Goal: Transaction & Acquisition: Book appointment/travel/reservation

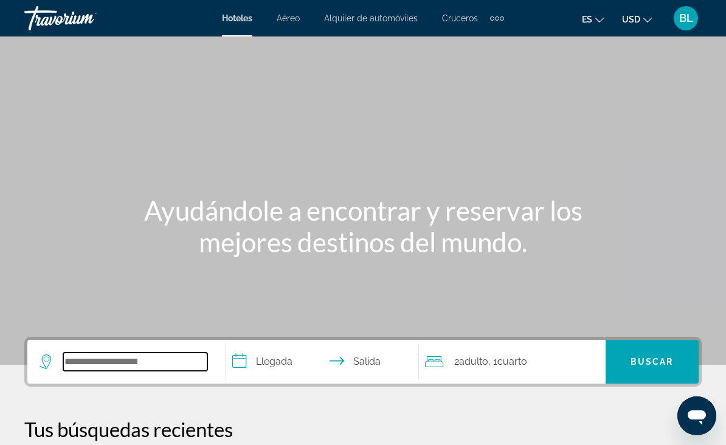
click at [124, 354] on input "Search widget" at bounding box center [135, 362] width 144 height 18
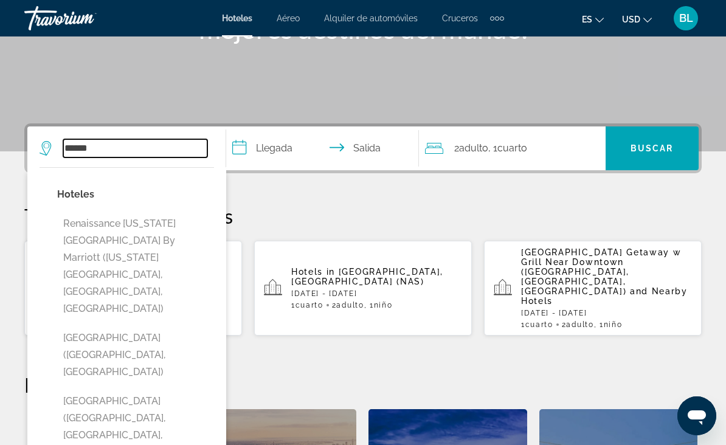
scroll to position [203, 0]
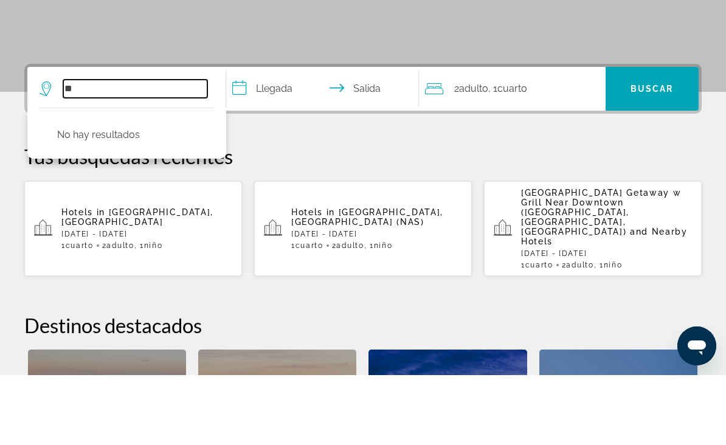
type input "*"
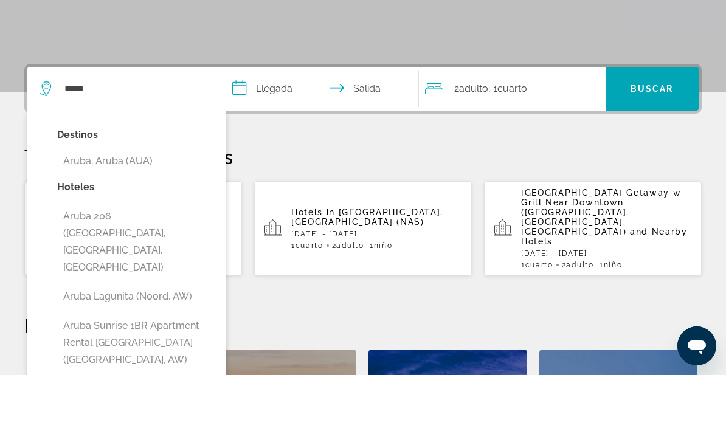
click at [128, 219] on button "Aruba, Aruba (AUA)" at bounding box center [135, 230] width 157 height 23
type input "**********"
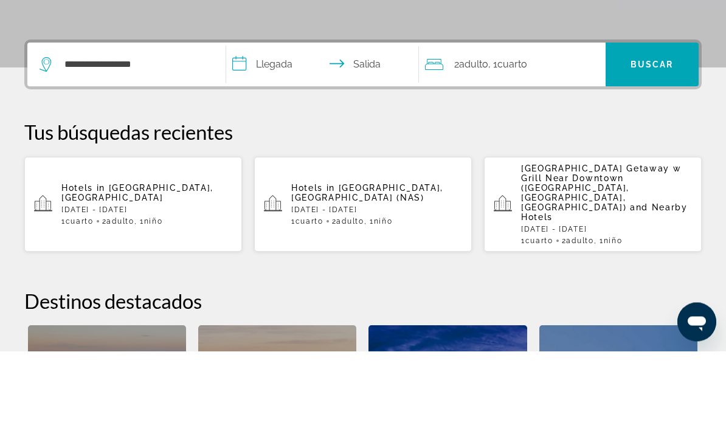
click at [274, 137] on input "**********" at bounding box center [325, 160] width 198 height 47
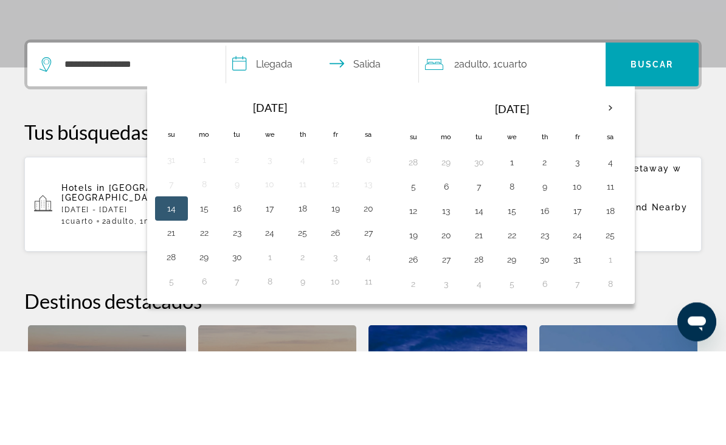
scroll to position [297, 0]
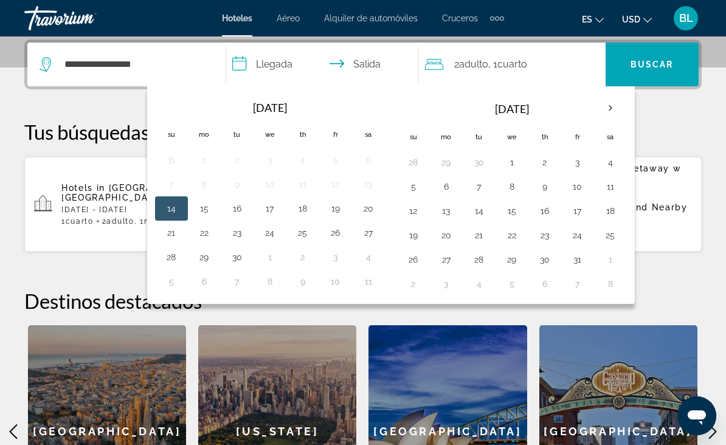
click at [612, 163] on button "4" at bounding box center [610, 162] width 19 height 17
click at [416, 188] on button "5" at bounding box center [413, 186] width 19 height 17
type input "**********"
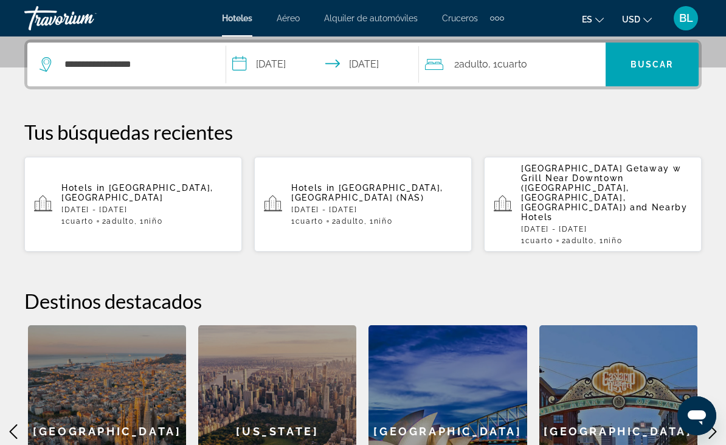
click at [664, 67] on span "Buscar" at bounding box center [651, 65] width 43 height 10
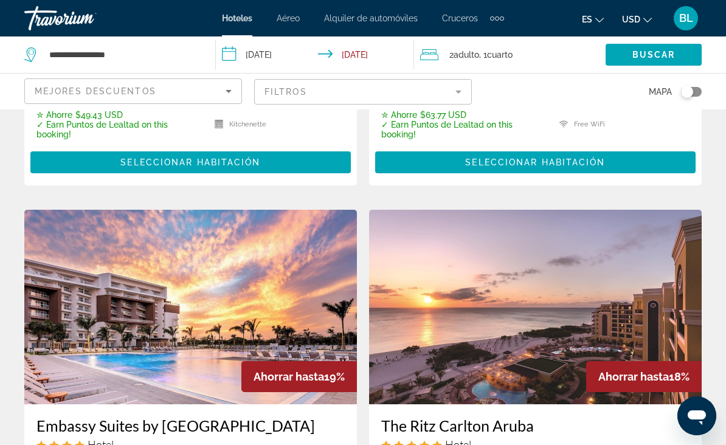
scroll to position [385, 0]
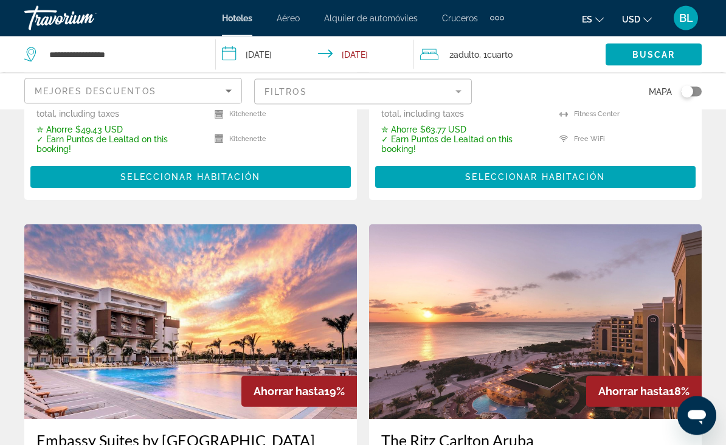
click at [384, 89] on mat-form-field "Filtros" at bounding box center [363, 92] width 218 height 26
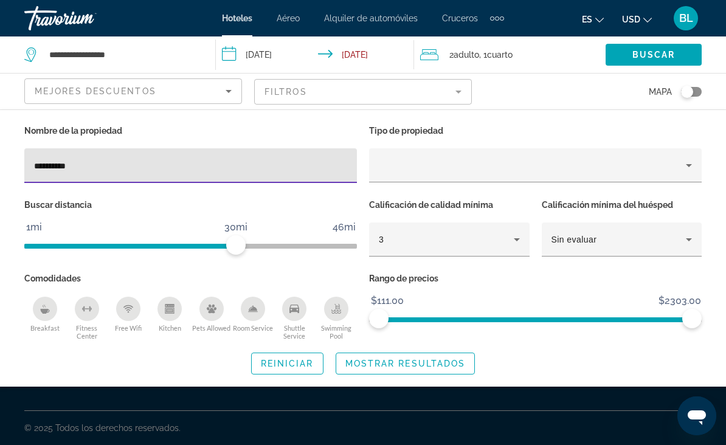
type input "**********"
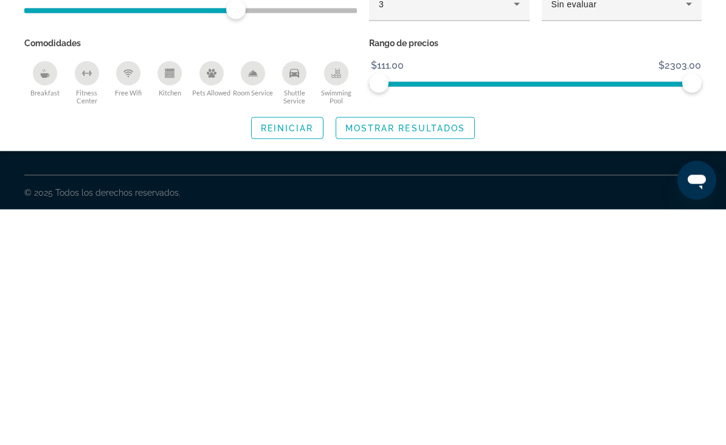
click at [441, 349] on span "Search widget" at bounding box center [405, 363] width 139 height 29
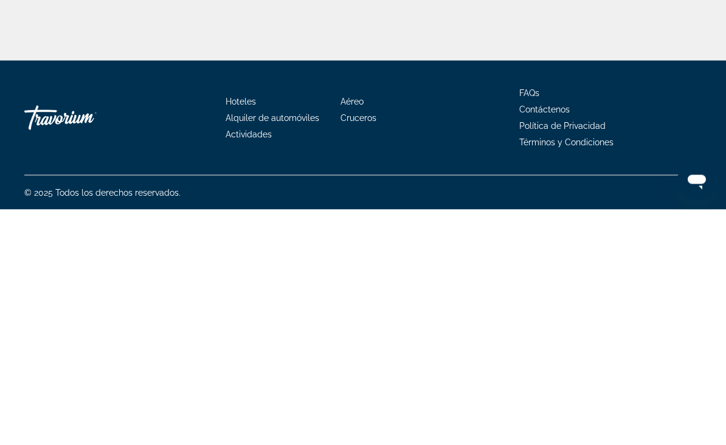
scroll to position [36, 0]
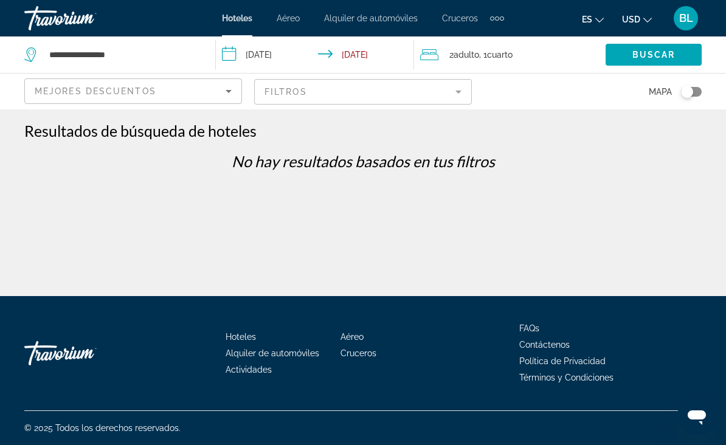
click at [421, 86] on mat-form-field "Filtros" at bounding box center [363, 92] width 218 height 26
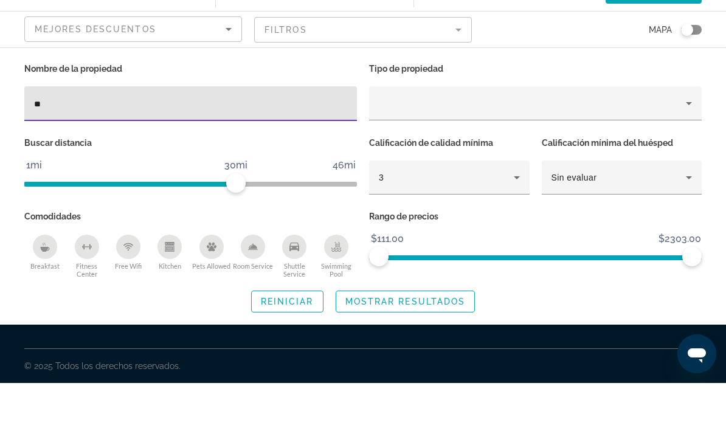
type input "*"
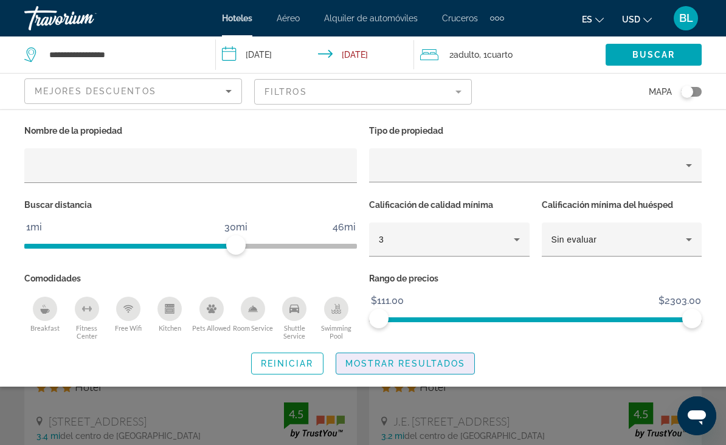
click at [433, 374] on span "Search widget" at bounding box center [405, 363] width 139 height 29
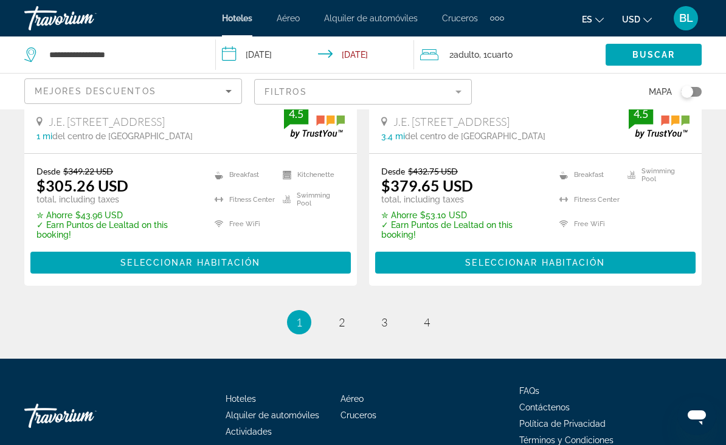
scroll to position [2597, 0]
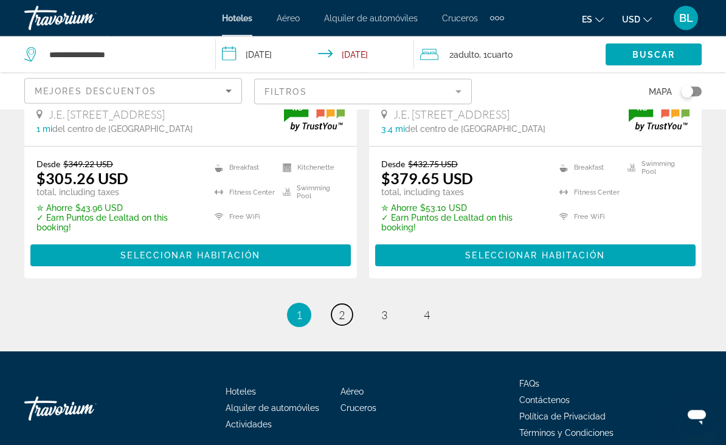
click at [337, 311] on link "page 2" at bounding box center [341, 315] width 21 height 21
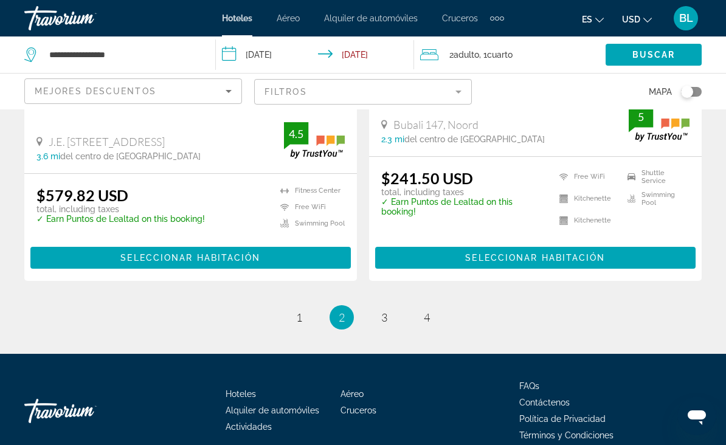
scroll to position [2625, 0]
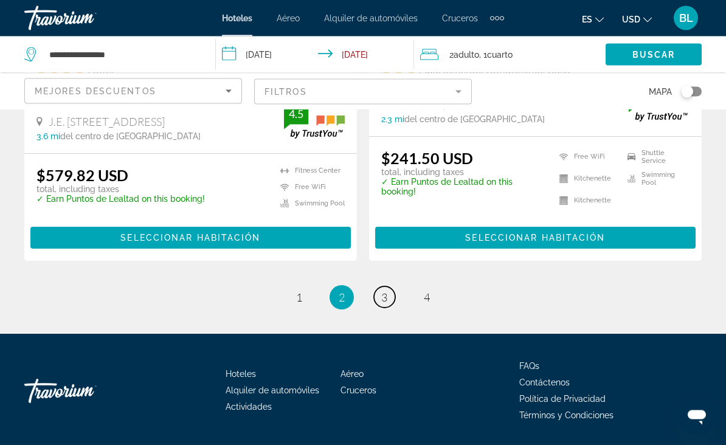
click at [392, 294] on link "page 3" at bounding box center [384, 297] width 21 height 21
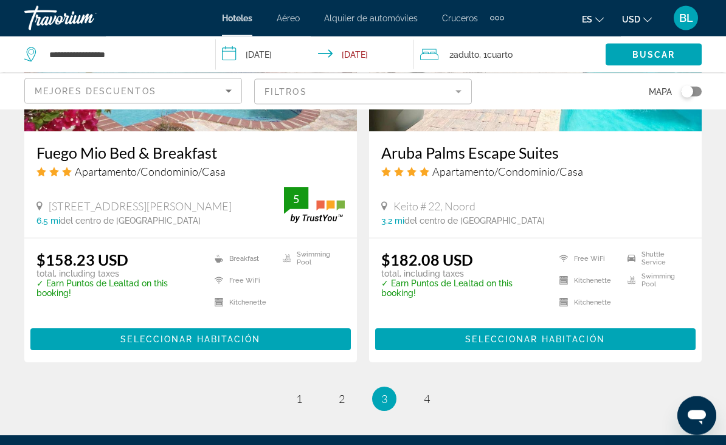
scroll to position [2454, 0]
click at [425, 402] on span "4" at bounding box center [427, 398] width 6 height 13
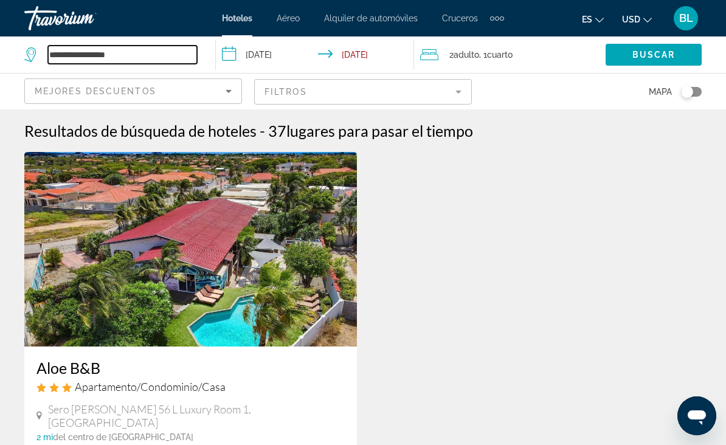
click at [148, 55] on input "**********" at bounding box center [122, 55] width 149 height 18
type input "*"
paste input "**********"
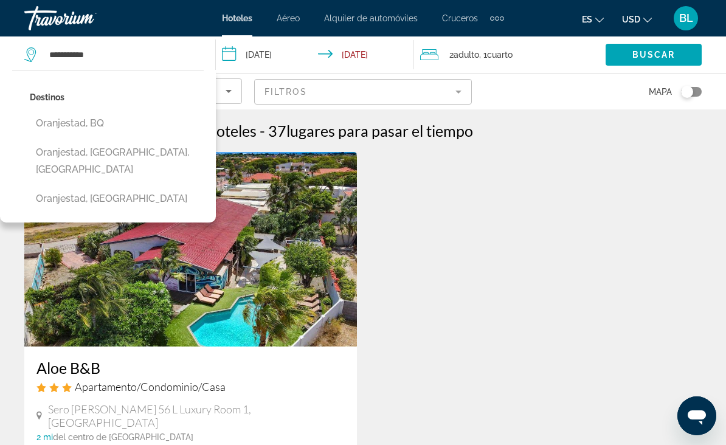
click at [126, 153] on button "Oranjestad, Aruba, Aruba" at bounding box center [117, 161] width 174 height 40
type input "**********"
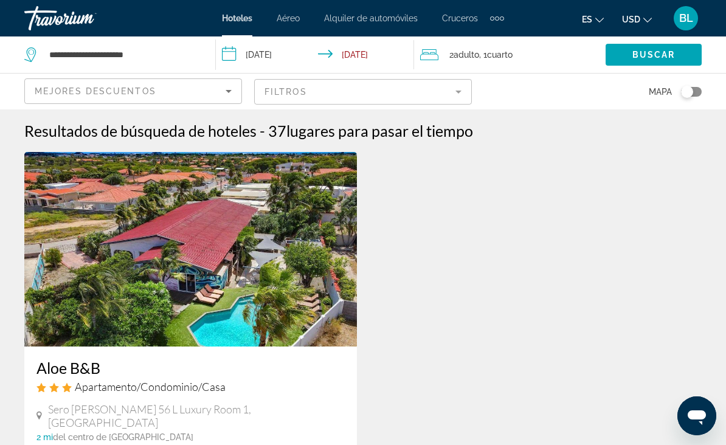
click at [657, 52] on span "Buscar" at bounding box center [653, 55] width 43 height 10
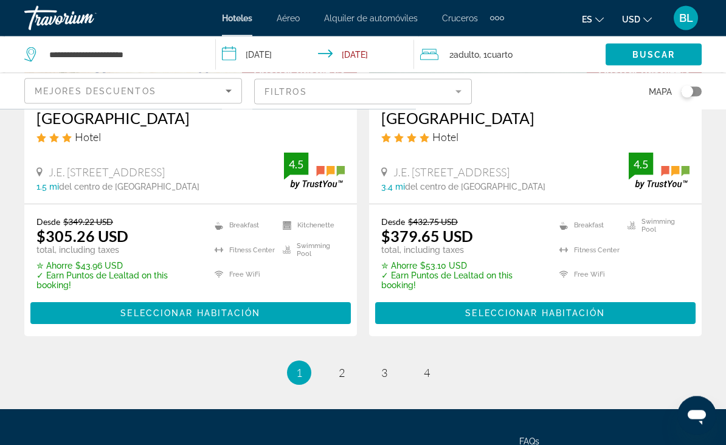
scroll to position [2579, 0]
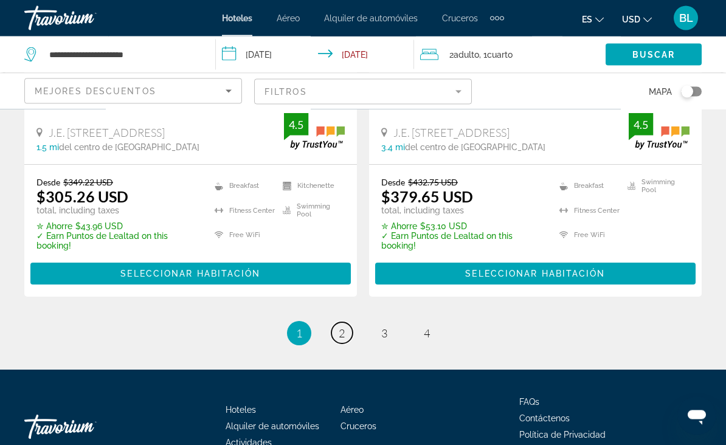
click at [342, 331] on span "2" at bounding box center [342, 333] width 6 height 13
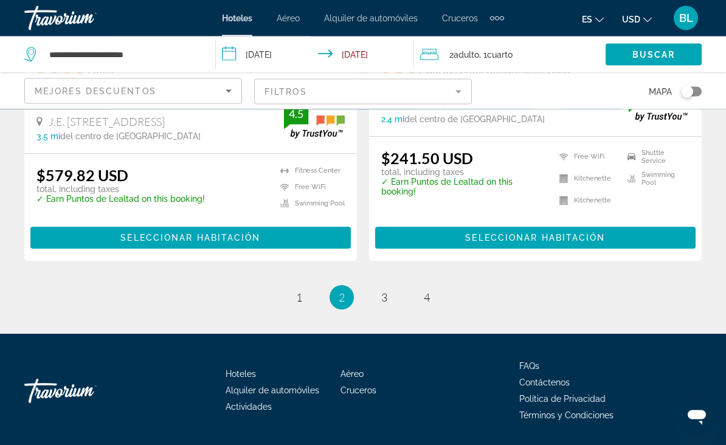
scroll to position [2626, 0]
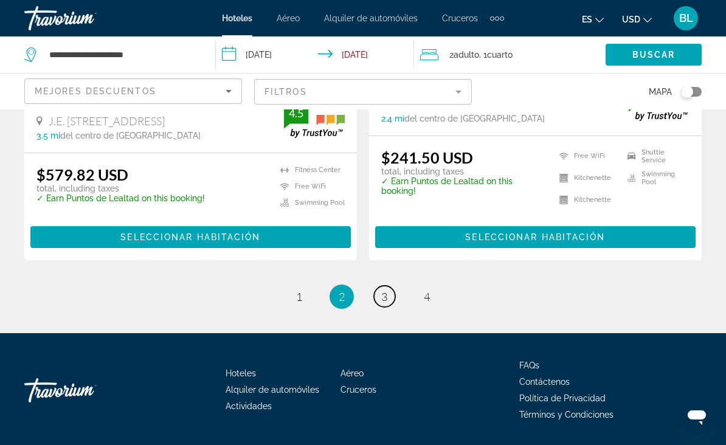
click at [378, 289] on link "page 3" at bounding box center [384, 296] width 21 height 21
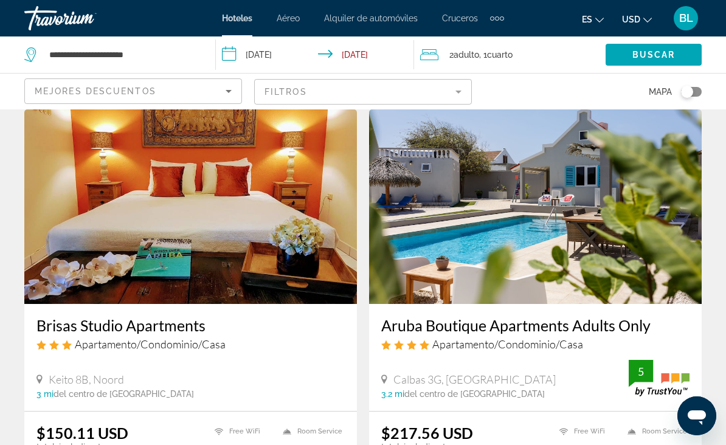
scroll to position [492, 0]
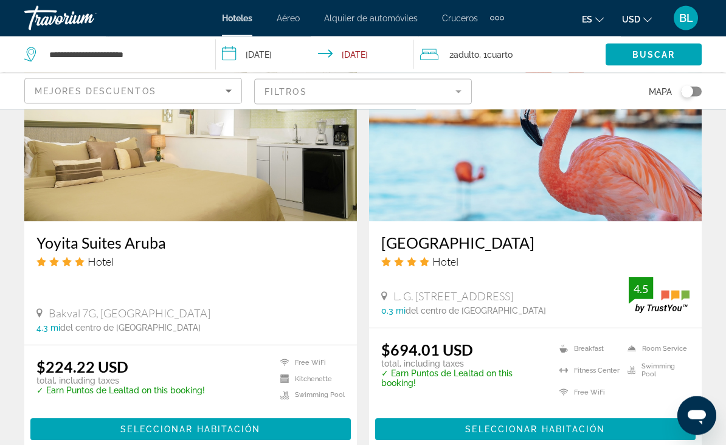
click at [526, 205] on img "Main content" at bounding box center [535, 124] width 333 height 195
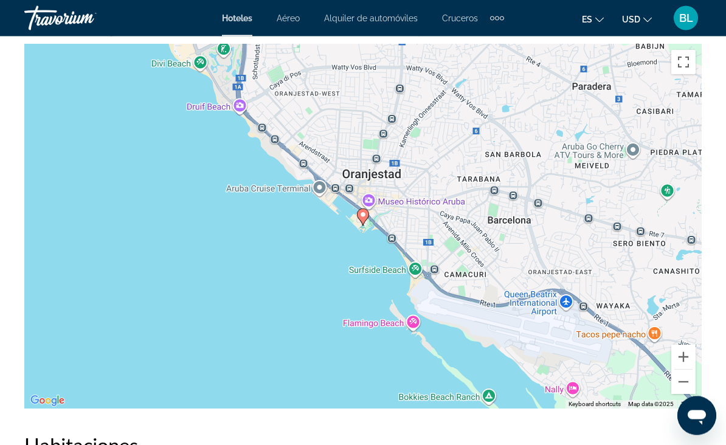
scroll to position [1391, 0]
click at [492, 302] on div "To activate drag with keyboard, press Alt + Enter. Once in keyboard drag state,…" at bounding box center [362, 226] width 677 height 365
click at [679, 382] on button "Zoom out" at bounding box center [683, 382] width 24 height 24
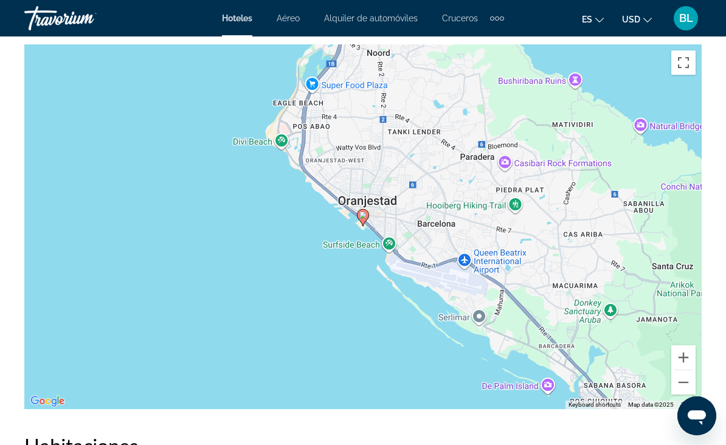
click at [680, 382] on button "Zoom out" at bounding box center [683, 382] width 24 height 24
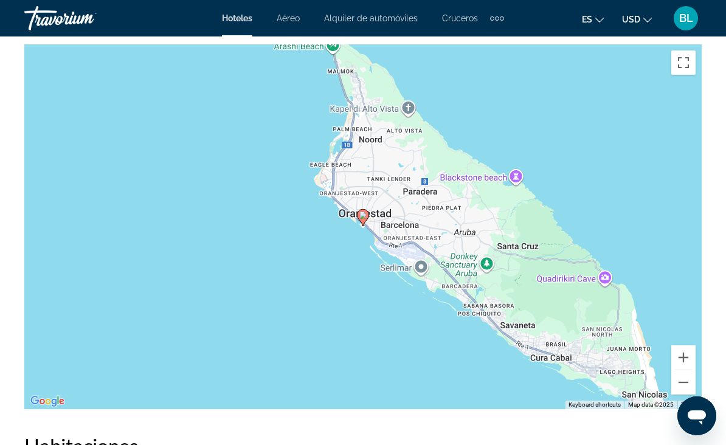
click at [680, 384] on button "Zoom out" at bounding box center [683, 382] width 24 height 24
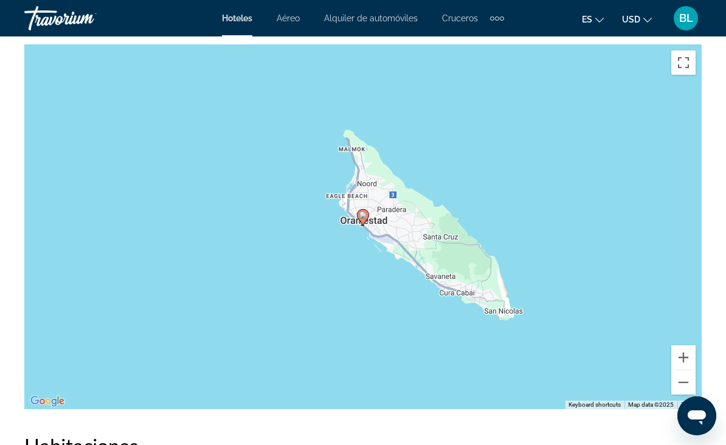
click at [680, 385] on button "Zoom out" at bounding box center [683, 382] width 24 height 24
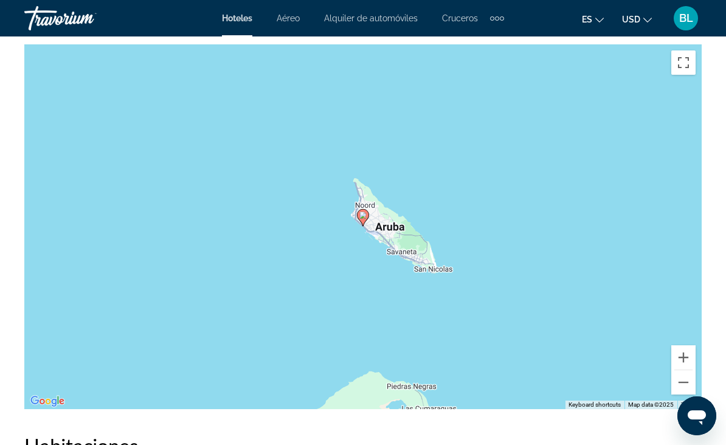
click at [679, 387] on button "Zoom out" at bounding box center [683, 382] width 24 height 24
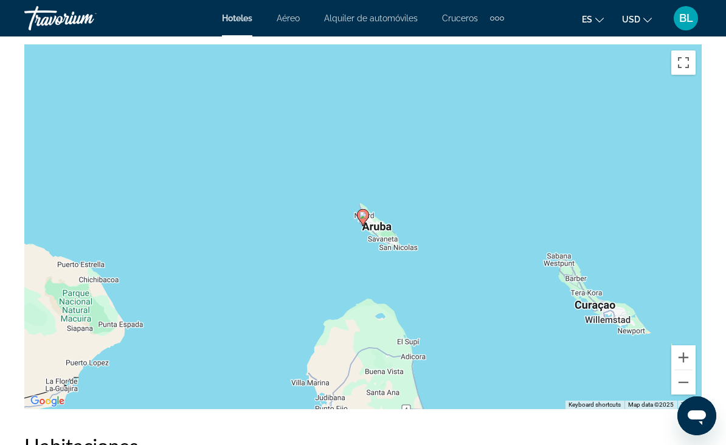
click at [677, 385] on button "Zoom out" at bounding box center [683, 382] width 24 height 24
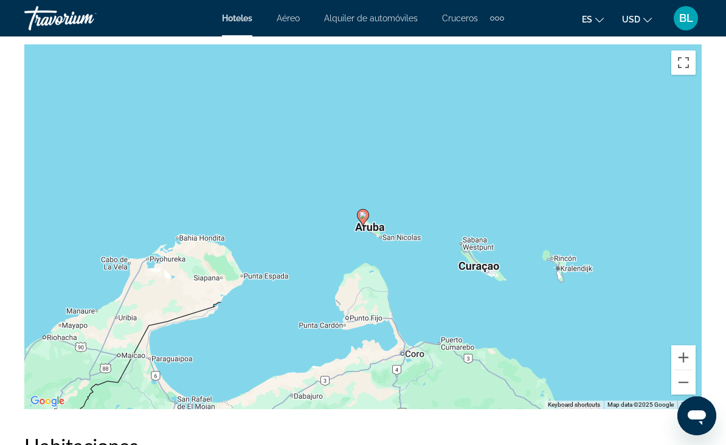
click at [675, 388] on button "Zoom out" at bounding box center [683, 382] width 24 height 24
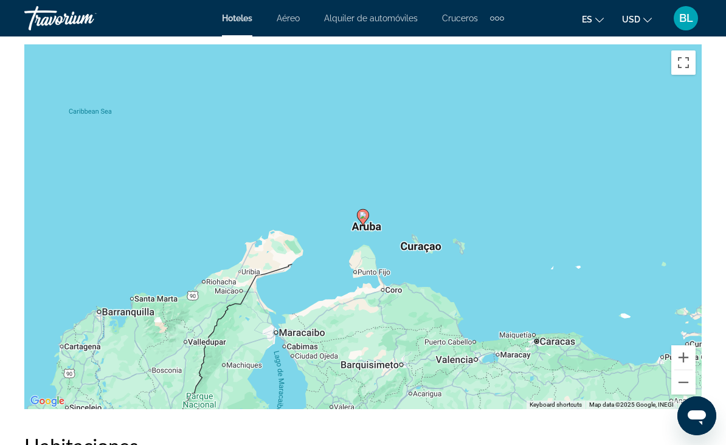
click at [683, 384] on button "Zoom out" at bounding box center [683, 382] width 24 height 24
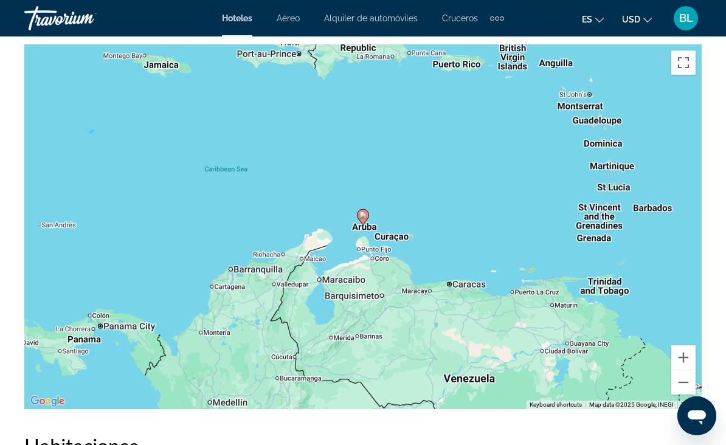
click at [680, 385] on button "Zoom out" at bounding box center [683, 382] width 24 height 24
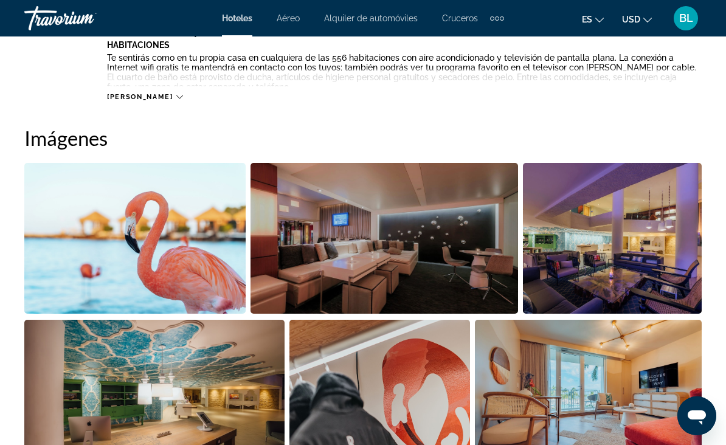
scroll to position [748, 0]
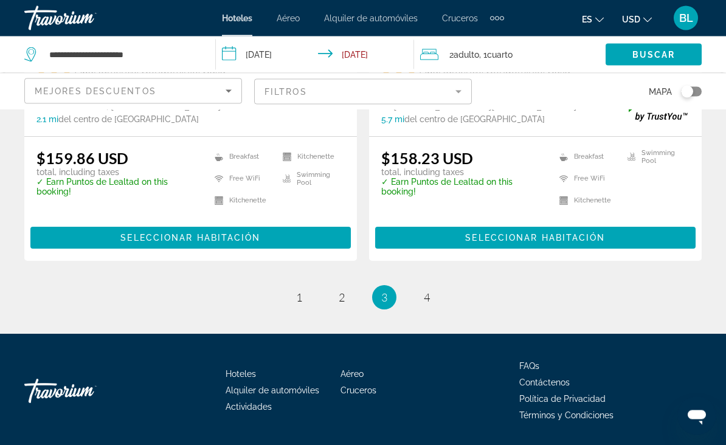
scroll to position [2568, 0]
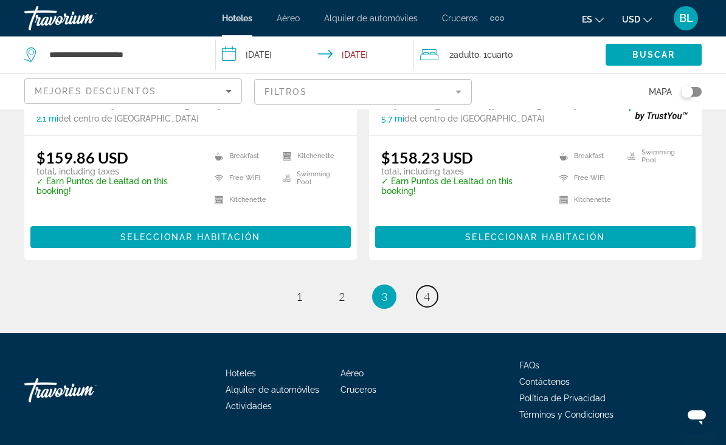
click at [422, 298] on link "page 4" at bounding box center [426, 296] width 21 height 21
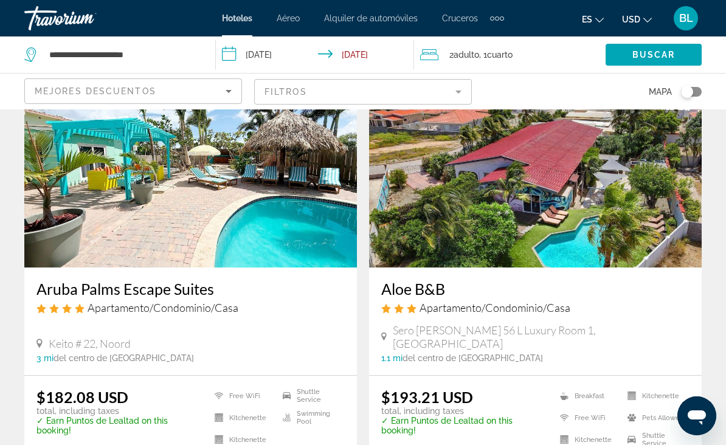
scroll to position [75, 0]
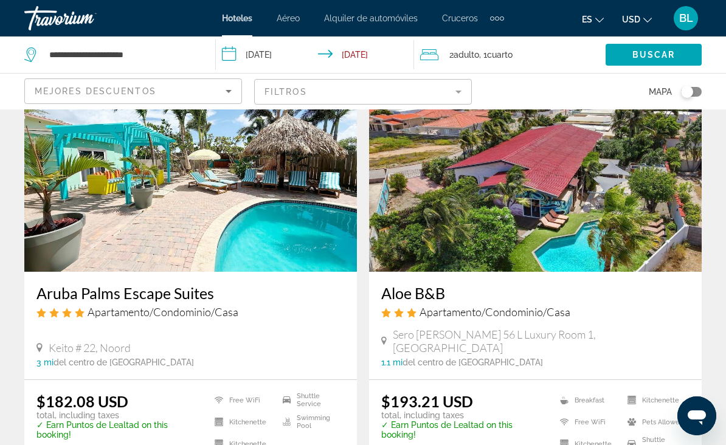
click at [424, 91] on mat-form-field "Filtros" at bounding box center [363, 92] width 218 height 26
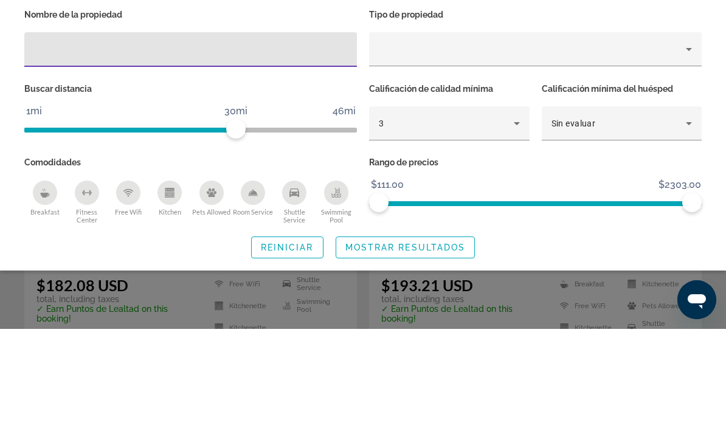
click at [469, 232] on div "3" at bounding box center [446, 239] width 135 height 15
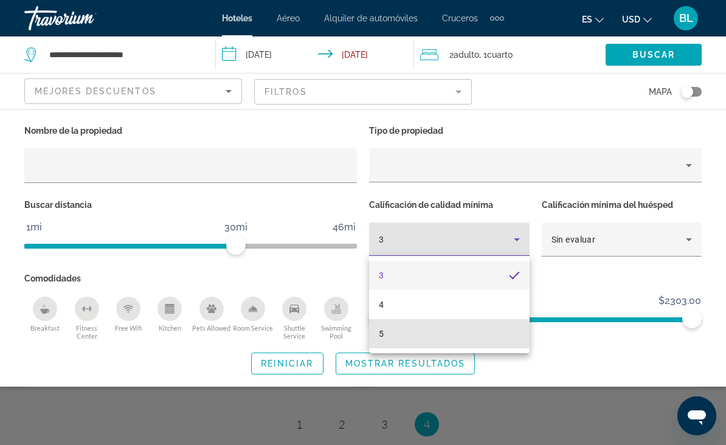
click at [419, 336] on mat-option "5" at bounding box center [449, 333] width 160 height 29
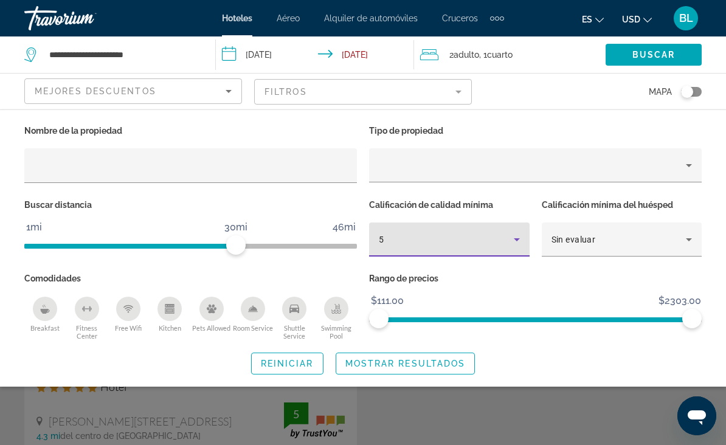
click at [424, 365] on span "Mostrar resultados" at bounding box center [405, 364] width 120 height 10
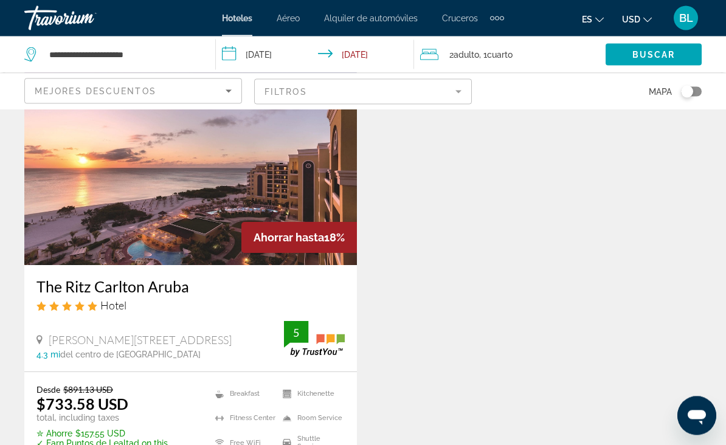
click at [320, 176] on img "Main content" at bounding box center [190, 168] width 333 height 195
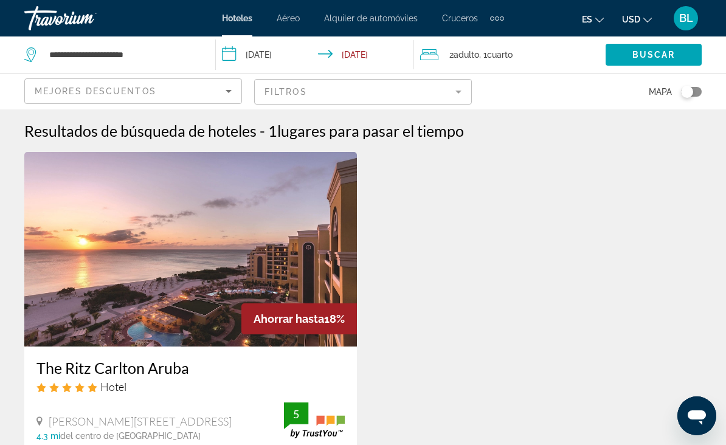
click at [523, 47] on div "2 Adulto Adulto , 1 Cuarto habitaciones" at bounding box center [512, 54] width 185 height 17
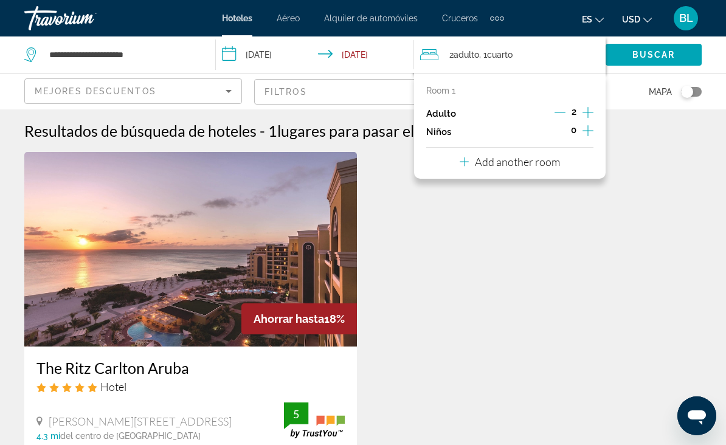
click at [587, 127] on icon "Increment children" at bounding box center [587, 130] width 11 height 15
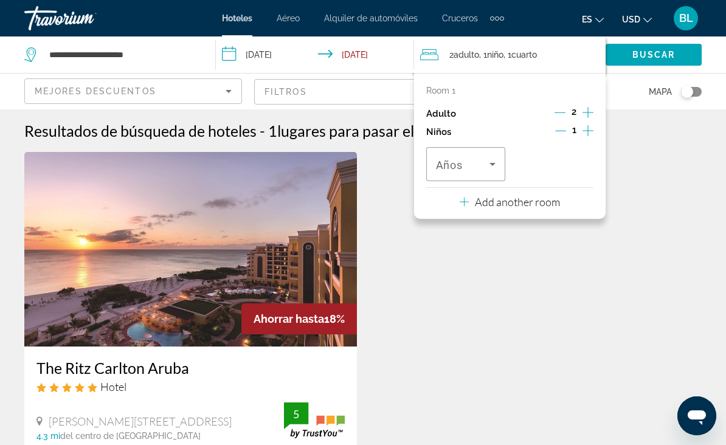
click at [477, 157] on span "Travelers: 2 adults, 1 child" at bounding box center [462, 164] width 53 height 15
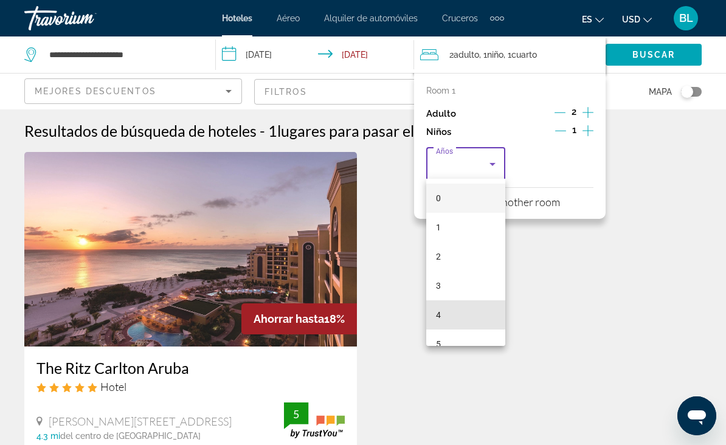
click at [452, 312] on mat-option "4" at bounding box center [465, 314] width 79 height 29
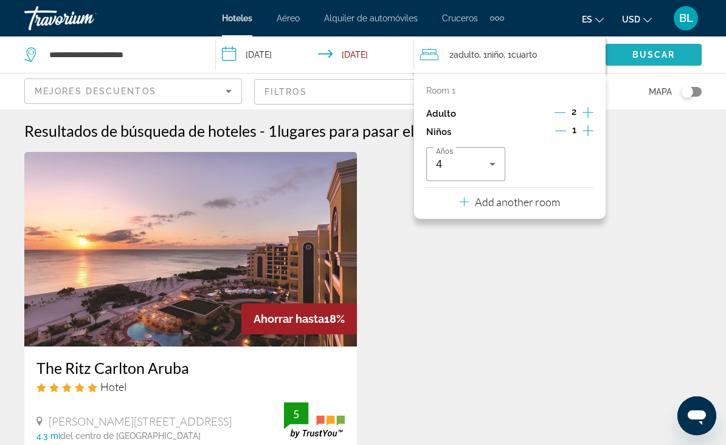
click at [654, 52] on span "Buscar" at bounding box center [653, 55] width 43 height 10
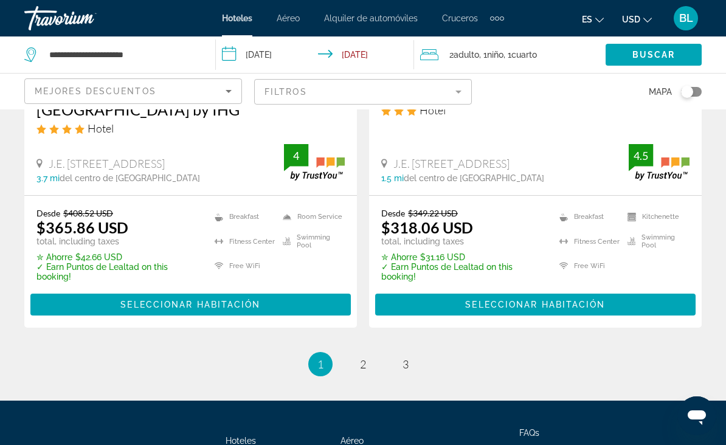
scroll to position [2634, 0]
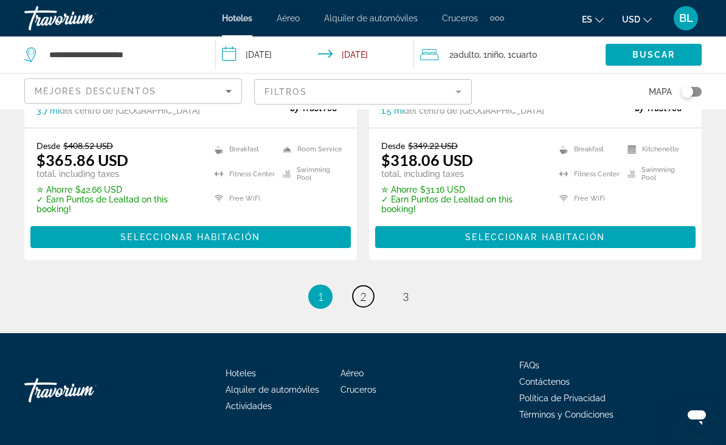
click at [364, 294] on span "2" at bounding box center [363, 296] width 6 height 13
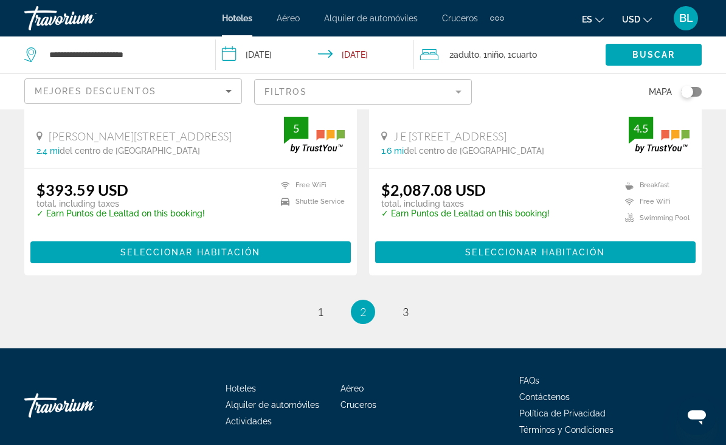
scroll to position [2567, 0]
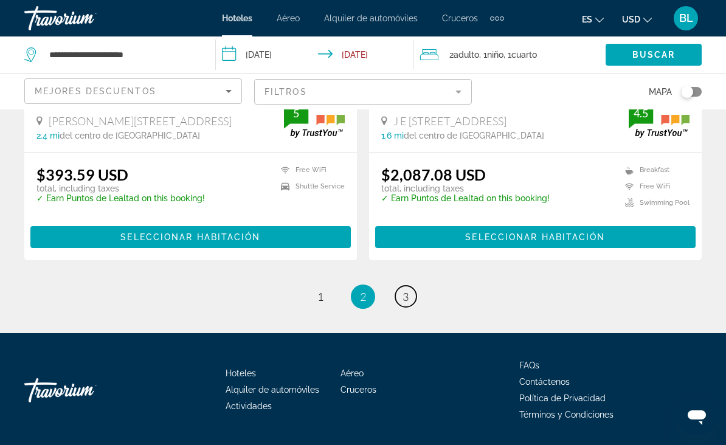
click at [410, 291] on link "page 3" at bounding box center [405, 296] width 21 height 21
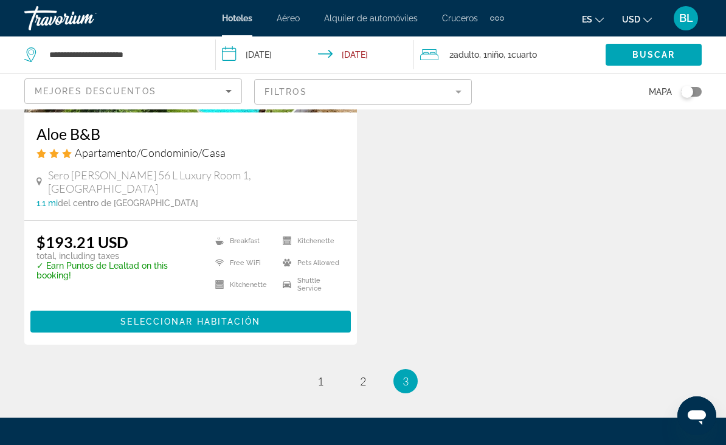
scroll to position [1123, 0]
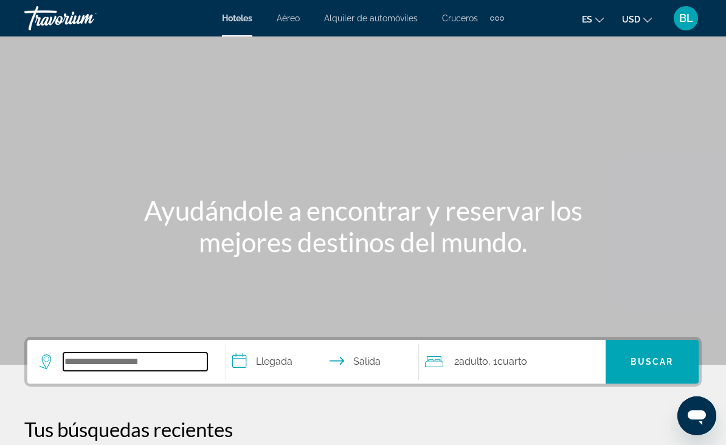
click at [82, 363] on input "Search widget" at bounding box center [135, 362] width 144 height 18
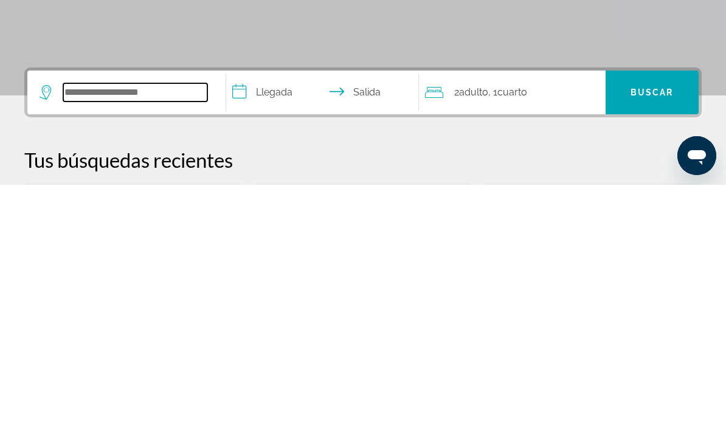
paste input "**********"
type input "**********"
click at [280, 331] on input "**********" at bounding box center [325, 354] width 198 height 47
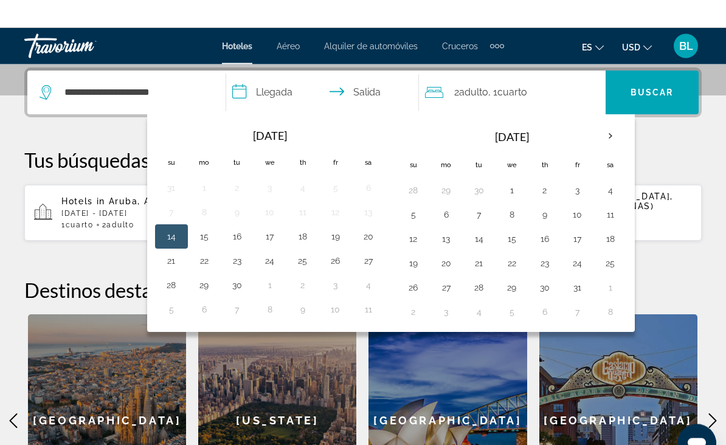
scroll to position [297, 0]
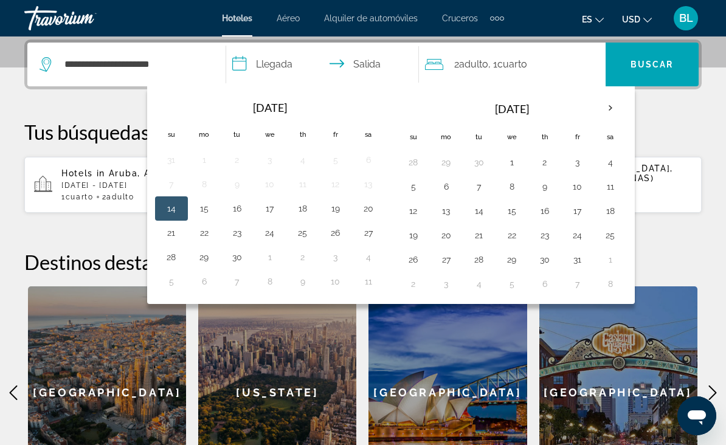
click at [508, 168] on button "1" at bounding box center [511, 162] width 19 height 17
click at [546, 169] on button "2" at bounding box center [544, 162] width 19 height 17
type input "**********"
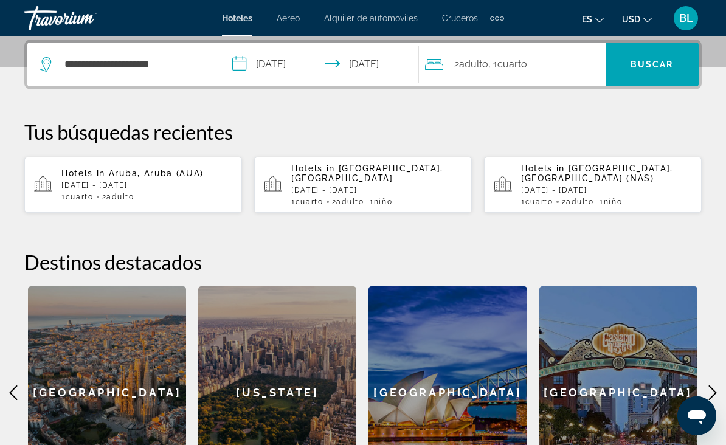
click at [494, 70] on span ", 1 Cuarto habitaciones" at bounding box center [507, 64] width 39 height 17
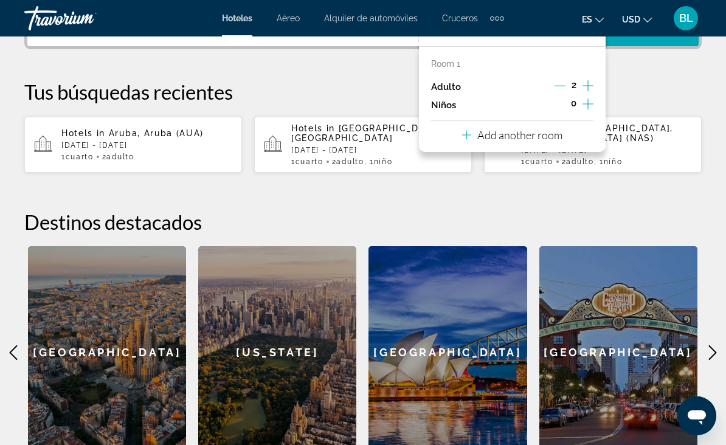
scroll to position [338, 0]
click at [588, 109] on button "Increment children" at bounding box center [587, 104] width 11 height 18
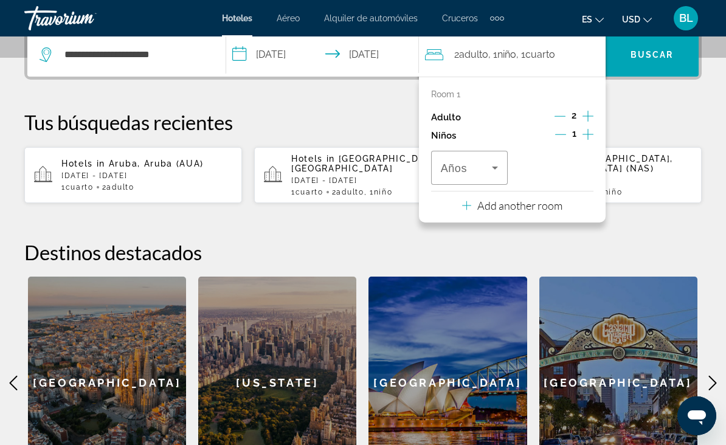
scroll to position [297, 0]
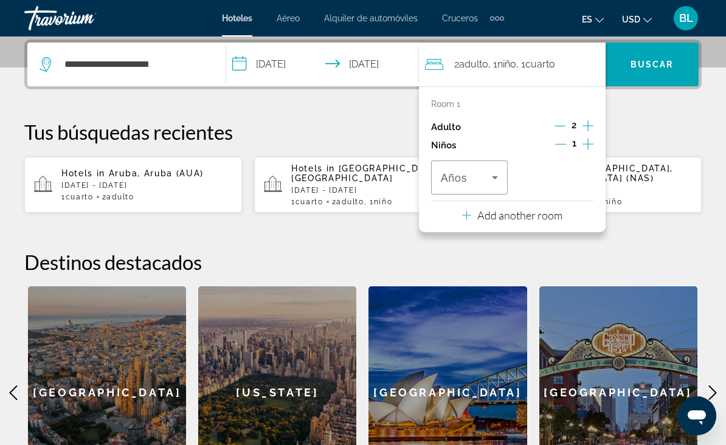
click at [485, 182] on span "Travelers: 2 adults, 1 child" at bounding box center [466, 177] width 51 height 15
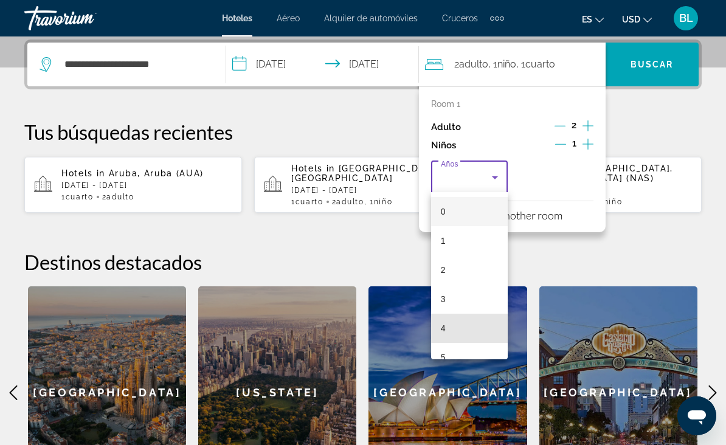
click at [452, 333] on mat-option "4" at bounding box center [469, 328] width 77 height 29
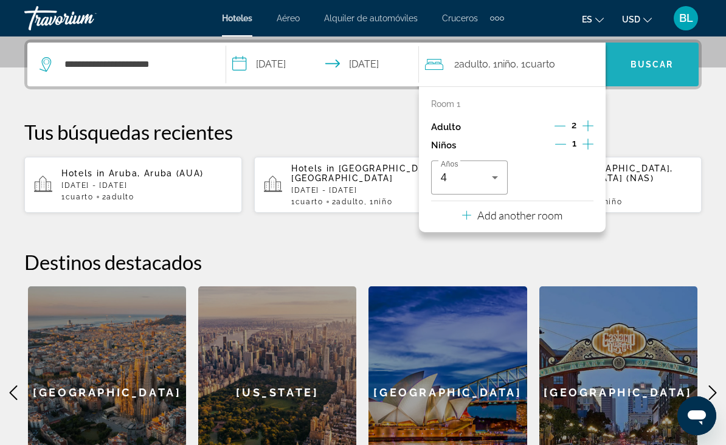
click at [658, 68] on span "Buscar" at bounding box center [651, 65] width 43 height 10
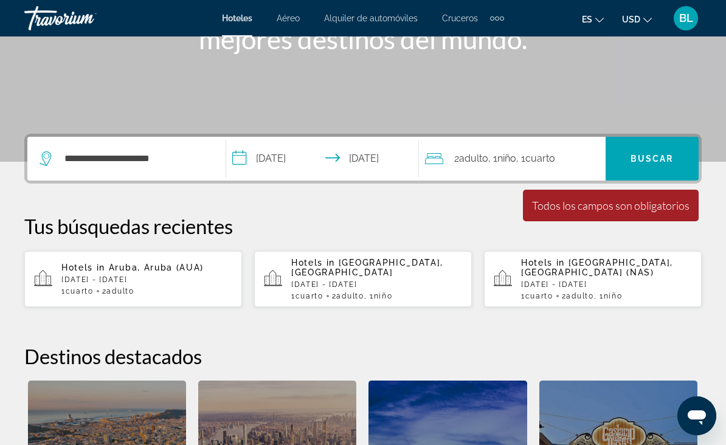
scroll to position [200, 0]
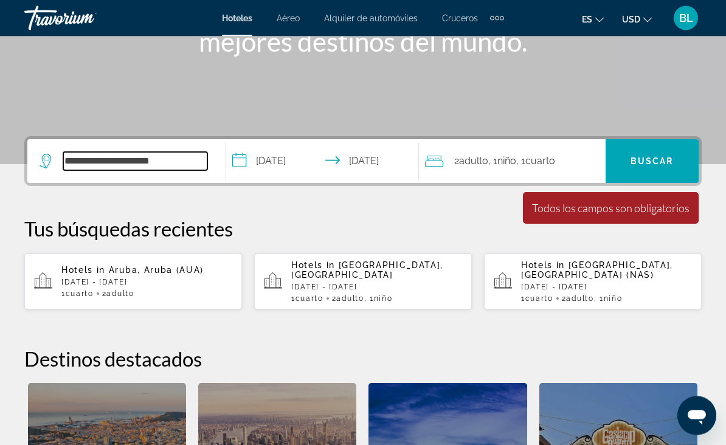
click at [181, 171] on input "**********" at bounding box center [135, 162] width 144 height 18
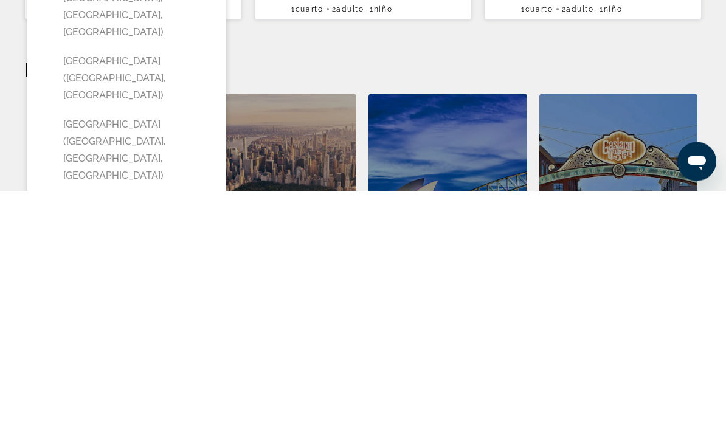
scroll to position [236, 0]
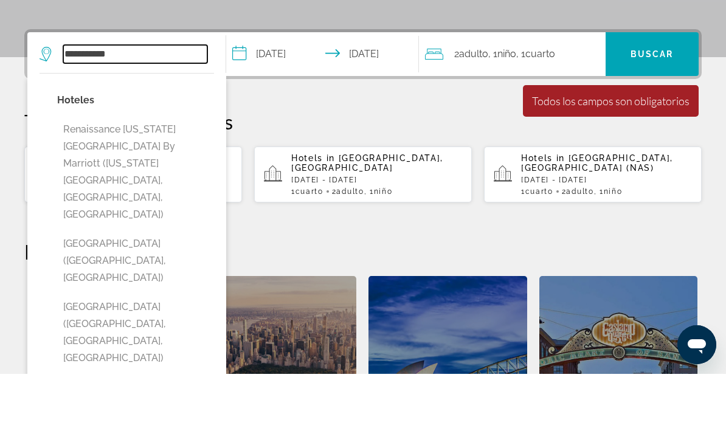
click at [72, 116] on input "**********" at bounding box center [135, 125] width 144 height 18
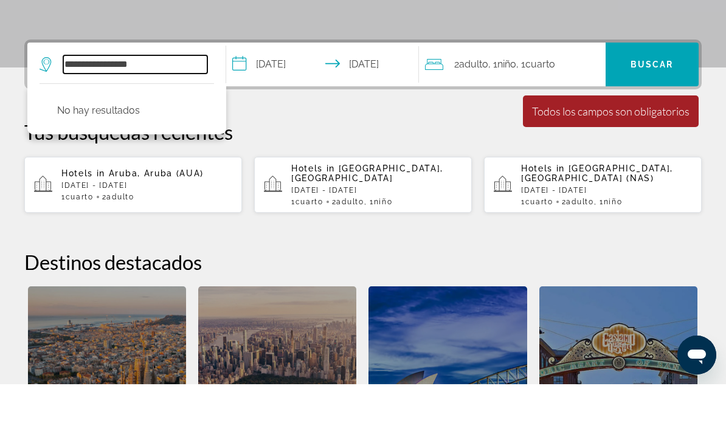
click at [171, 116] on input "**********" at bounding box center [135, 125] width 144 height 18
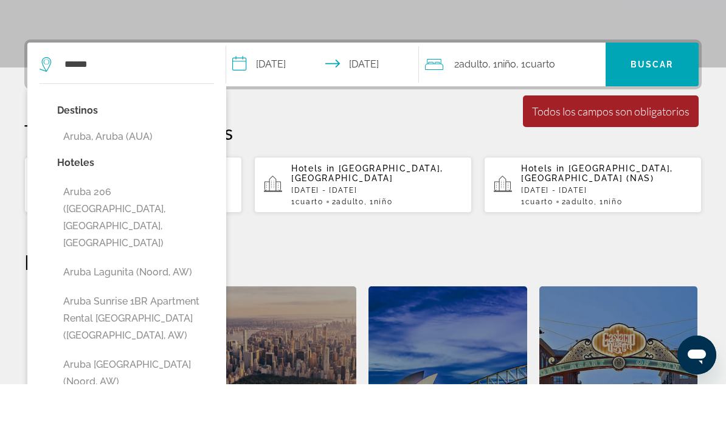
click at [126, 186] on button "Aruba, Aruba (AUA)" at bounding box center [135, 197] width 157 height 23
type input "**********"
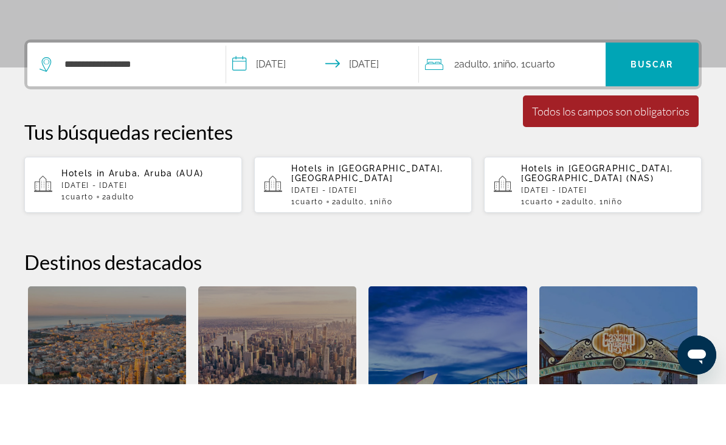
click at [658, 111] on span "Search widget" at bounding box center [651, 125] width 93 height 29
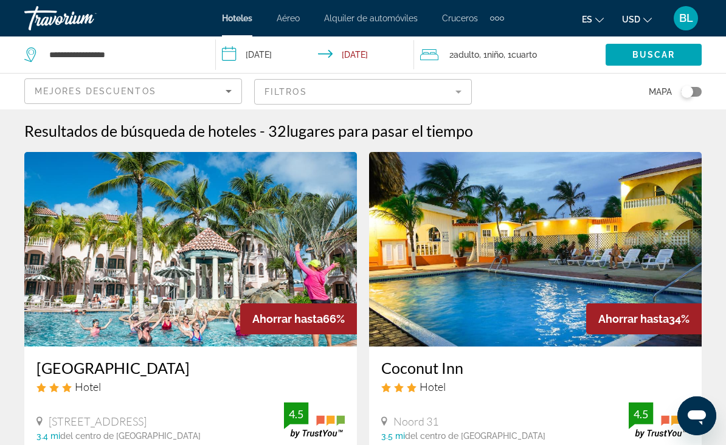
click at [426, 124] on span "lugares para pasar el tiempo" at bounding box center [379, 131] width 187 height 18
click at [424, 129] on span "lugares para pasar el tiempo" at bounding box center [379, 131] width 187 height 18
click at [462, 124] on span "lugares para pasar el tiempo" at bounding box center [379, 131] width 187 height 18
click at [457, 91] on mat-form-field "Filtros" at bounding box center [363, 92] width 218 height 26
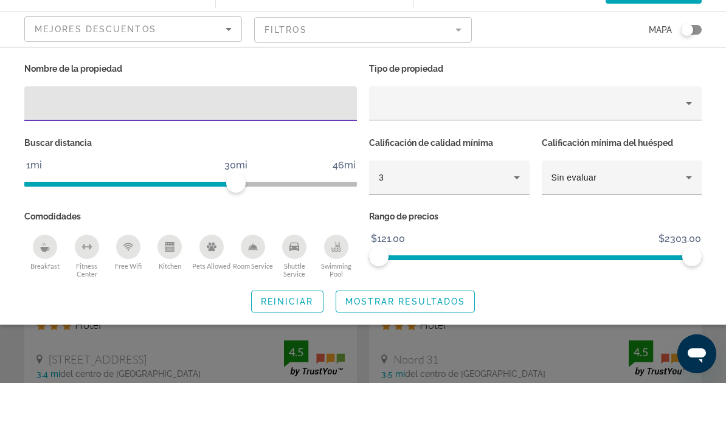
click at [302, 159] on input "Hotel Filters" at bounding box center [190, 166] width 313 height 15
type input "**********"
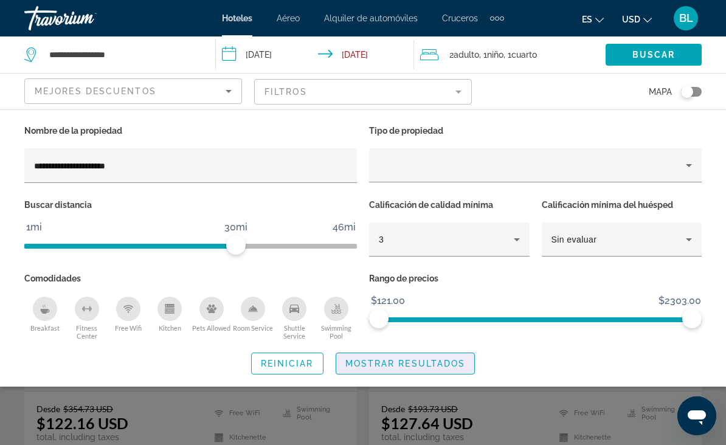
click at [447, 350] on span "Search widget" at bounding box center [405, 363] width 139 height 29
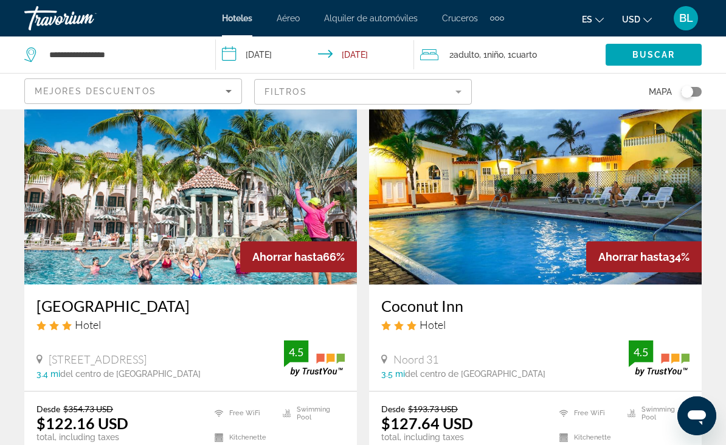
click at [416, 83] on mat-form-field "Filtros" at bounding box center [363, 92] width 218 height 26
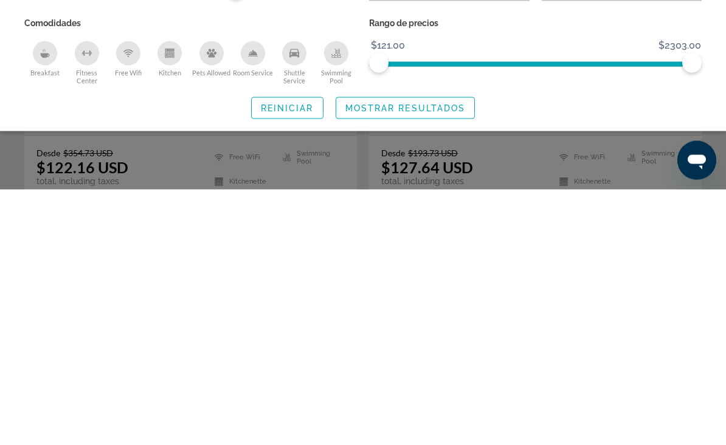
click at [447, 359] on span "Mostrar resultados" at bounding box center [405, 364] width 120 height 10
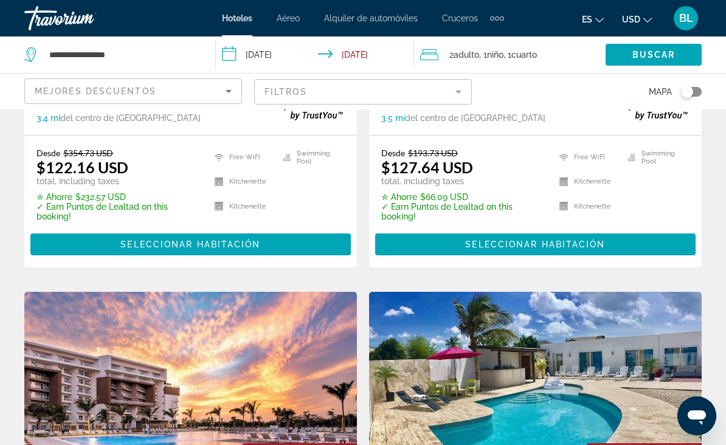
click at [443, 94] on mat-form-field "Filtros" at bounding box center [363, 92] width 218 height 26
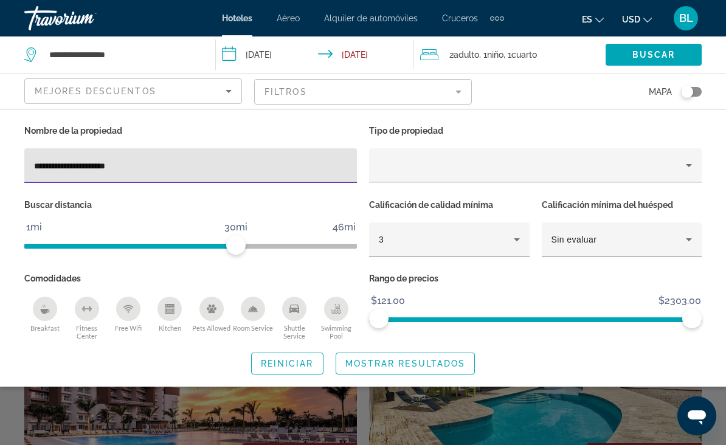
click at [555, 412] on div "Search widget" at bounding box center [363, 313] width 726 height 263
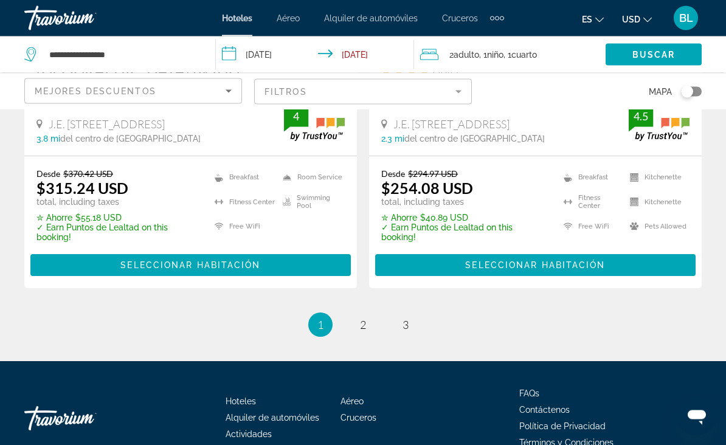
scroll to position [2619, 0]
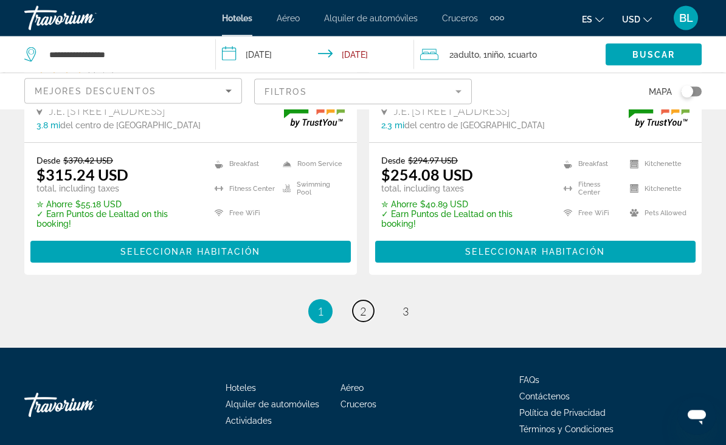
click at [364, 306] on span "2" at bounding box center [363, 311] width 6 height 13
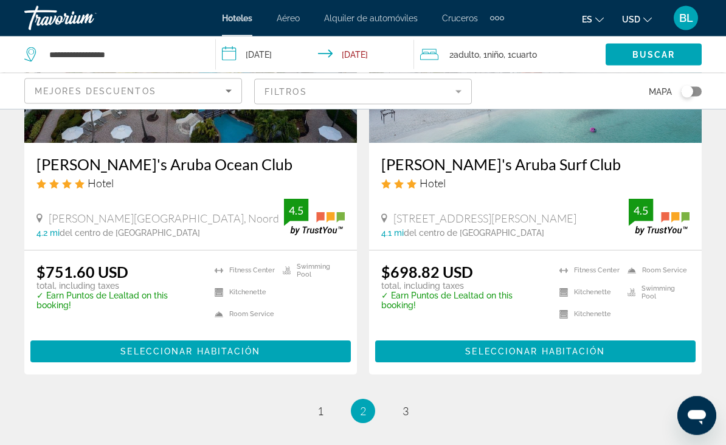
scroll to position [2461, 0]
click at [399, 410] on link "page 3" at bounding box center [405, 410] width 21 height 21
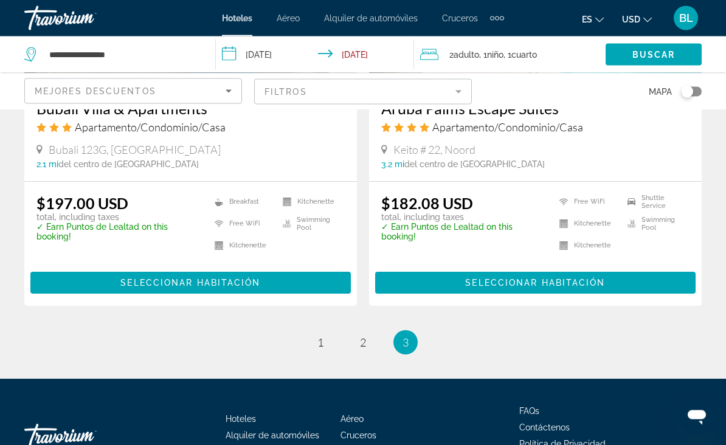
scroll to position [1611, 0]
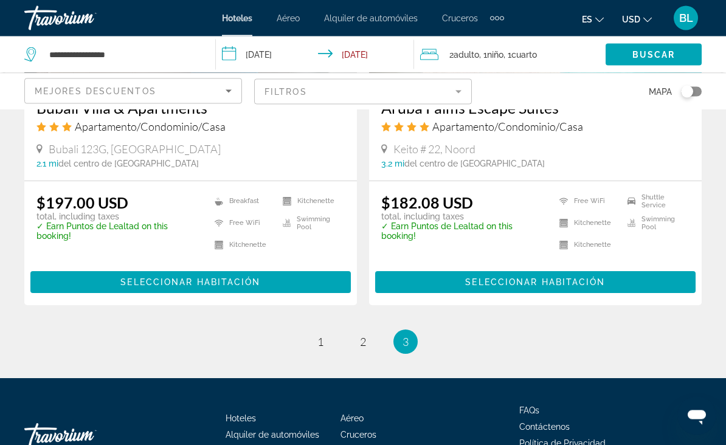
click at [383, 95] on mat-form-field "Filtros" at bounding box center [363, 92] width 218 height 26
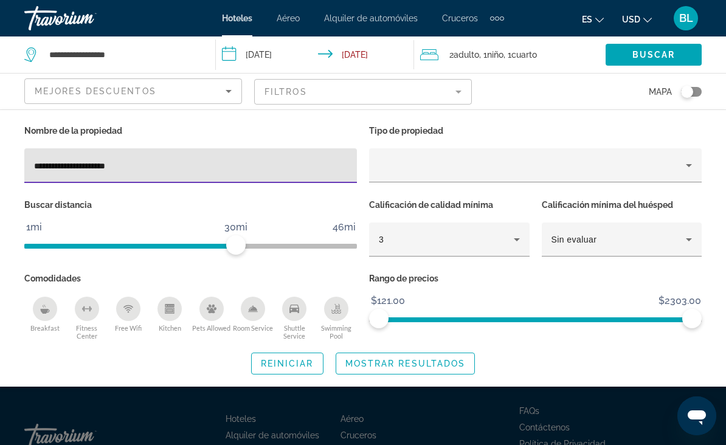
scroll to position [1612, 0]
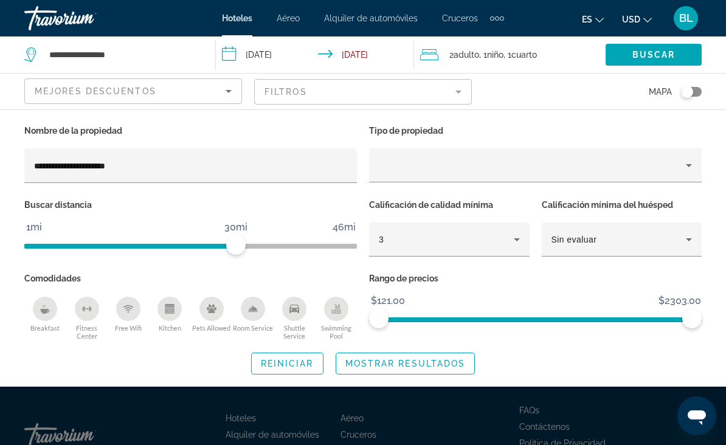
click at [170, 167] on input "**********" at bounding box center [190, 166] width 313 height 15
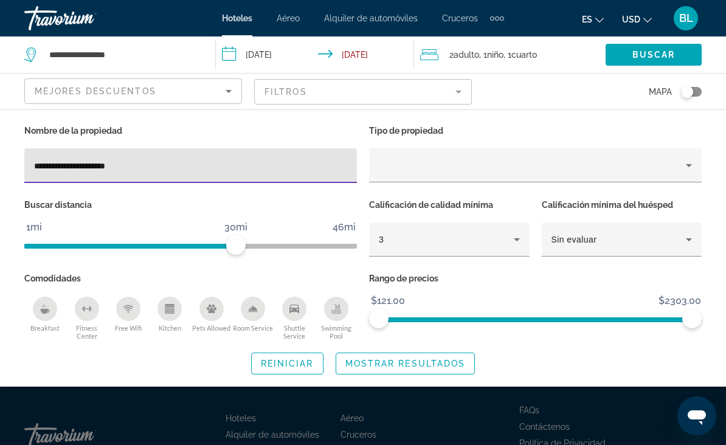
scroll to position [1611, 0]
type input "**********"
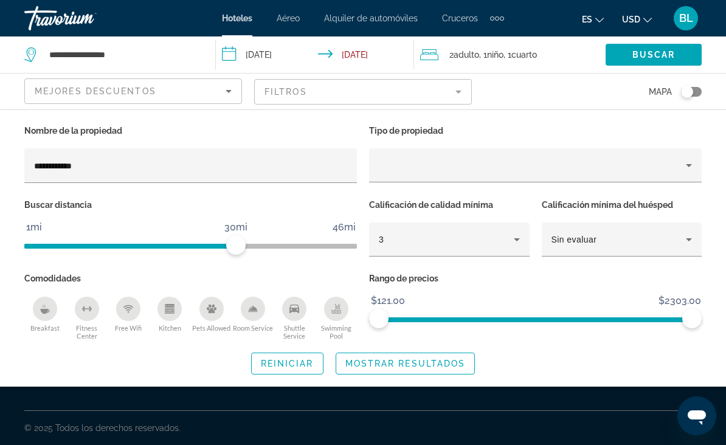
click at [384, 359] on span "Mostrar resultados" at bounding box center [405, 364] width 120 height 10
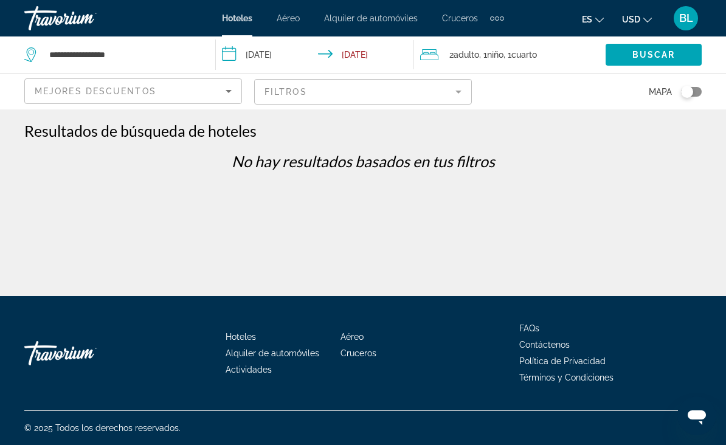
click at [449, 94] on mat-form-field "Filtros" at bounding box center [363, 92] width 218 height 26
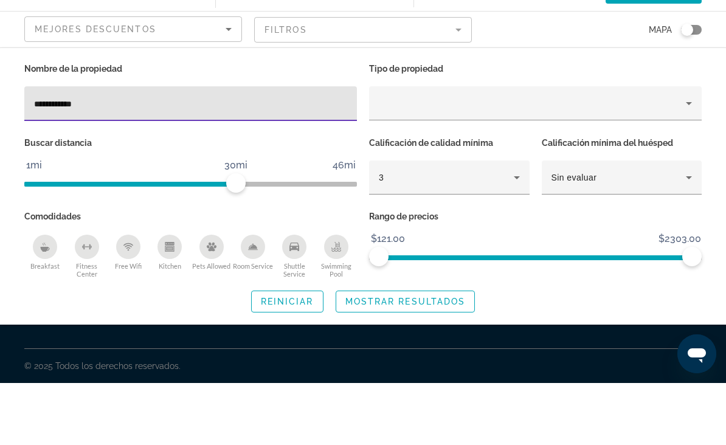
click at [198, 159] on input "**********" at bounding box center [190, 166] width 313 height 15
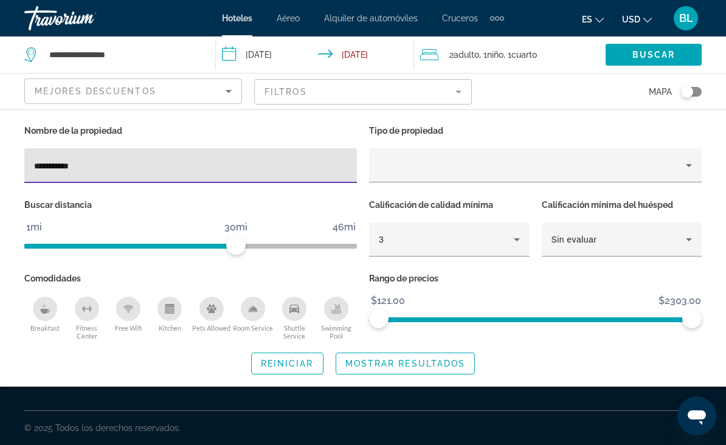
type input "**********"
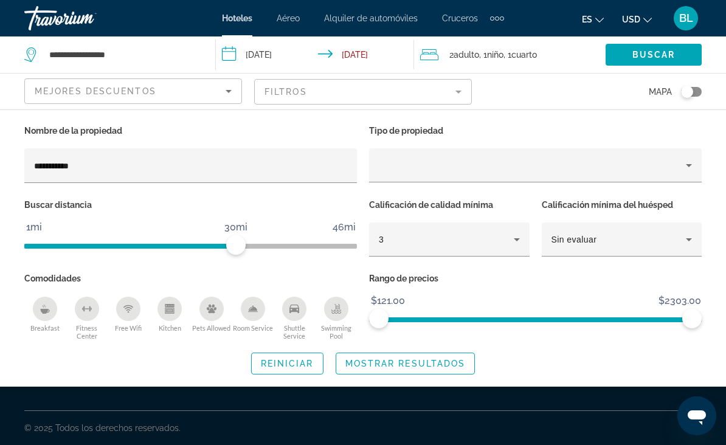
click at [426, 364] on span "Mostrar resultados" at bounding box center [405, 364] width 120 height 10
